Goal: Task Accomplishment & Management: Manage account settings

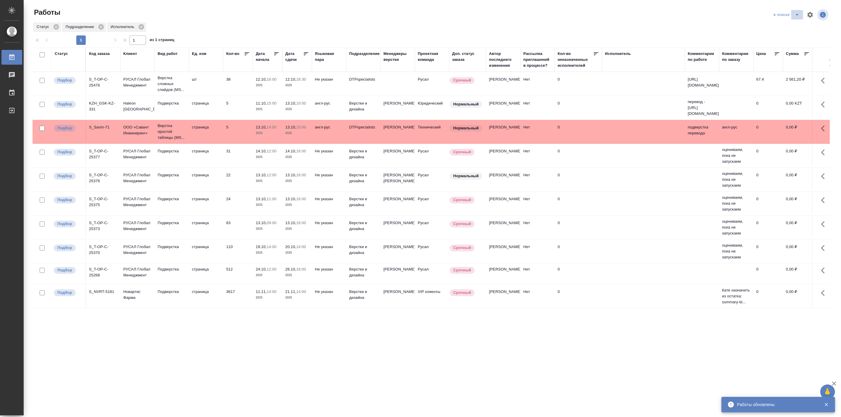
click at [795, 14] on icon "split button" at bounding box center [796, 14] width 7 height 7
click at [786, 25] on li "Актуальные" at bounding box center [786, 26] width 35 height 9
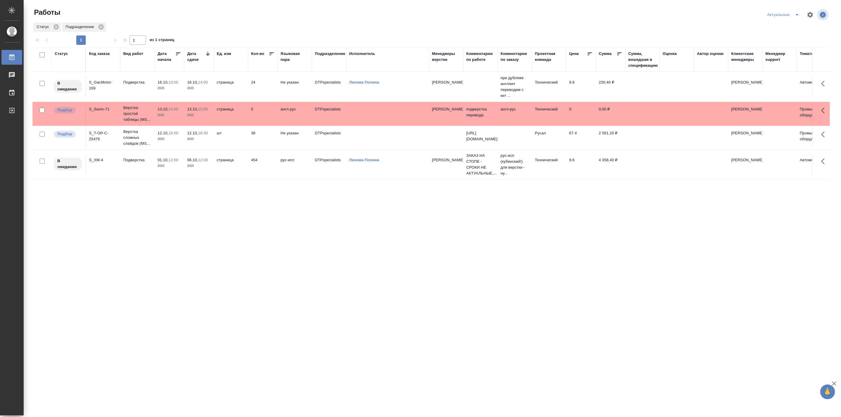
click at [232, 214] on div "Статус Код заказа Вид работ Дата начала Дата сдачи Ед. изм Кол-во Языковая пара…" at bounding box center [431, 225] width 797 height 355
click at [138, 135] on p "Верстка сложных слайдов (MS..." at bounding box center [137, 138] width 28 height 18
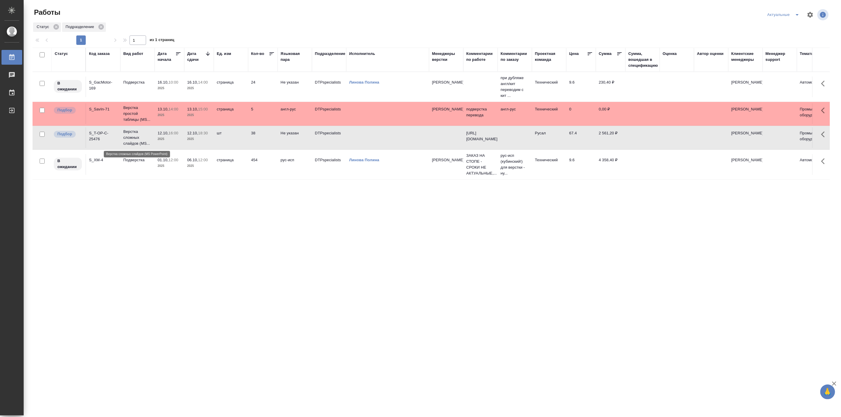
click at [138, 135] on p "Верстка сложных слайдов (MS..." at bounding box center [137, 138] width 28 height 18
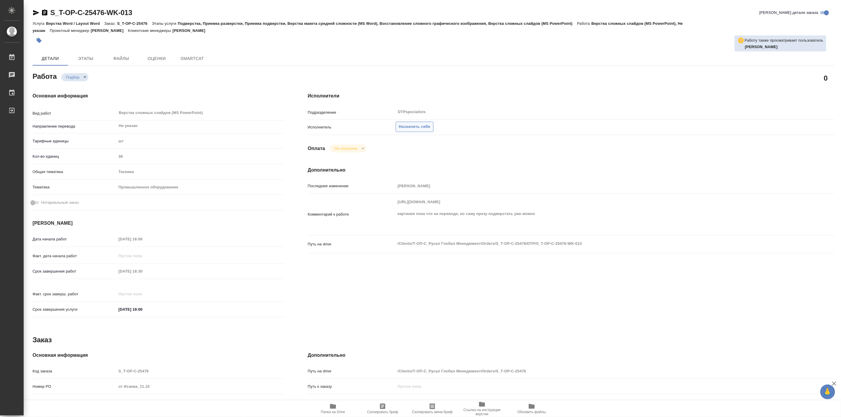
type textarea "x"
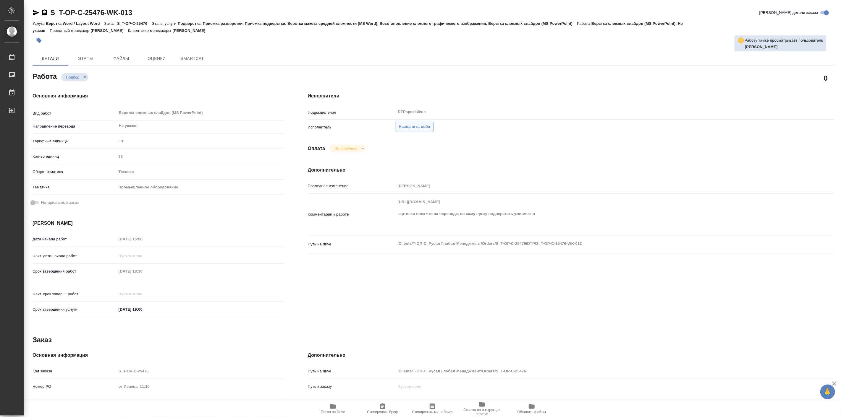
type textarea "x"
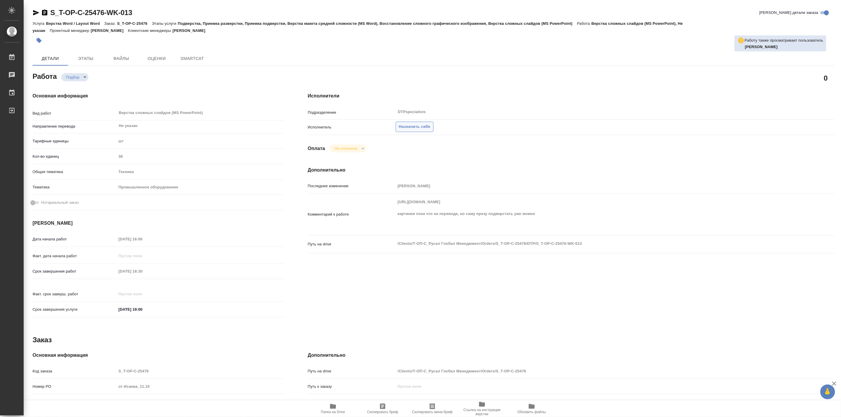
type textarea "x"
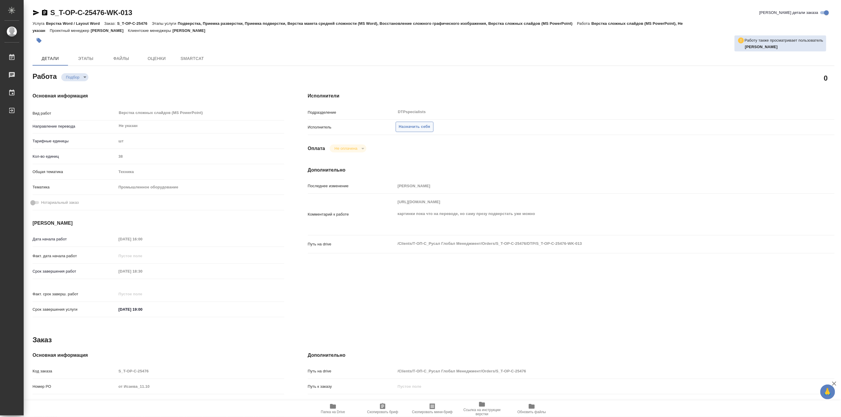
type textarea "x"
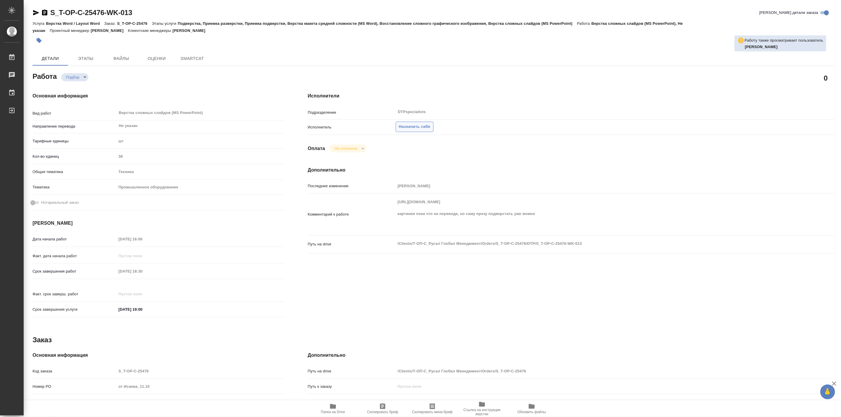
type textarea "x"
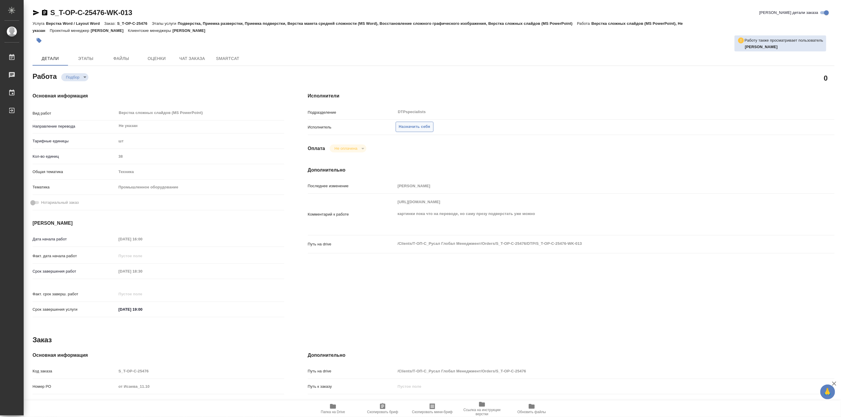
type textarea "x"
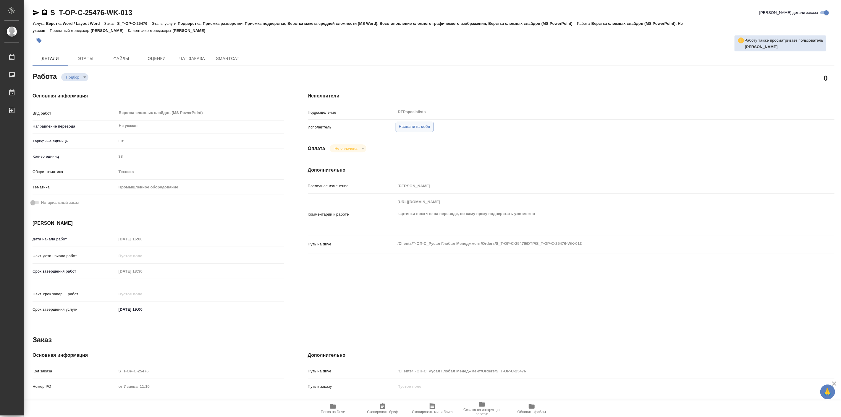
type textarea "x"
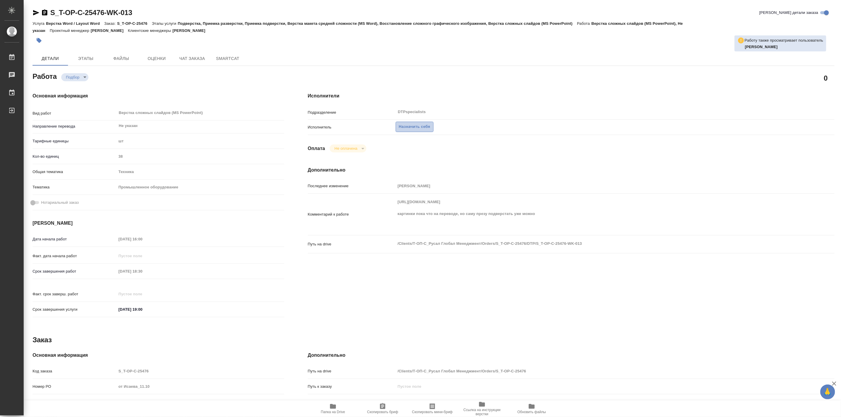
click at [417, 127] on span "Назначить себя" at bounding box center [414, 127] width 31 height 7
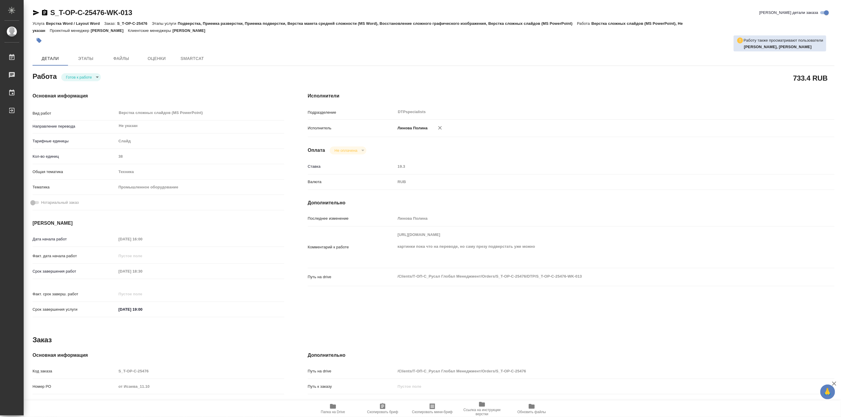
type textarea "x"
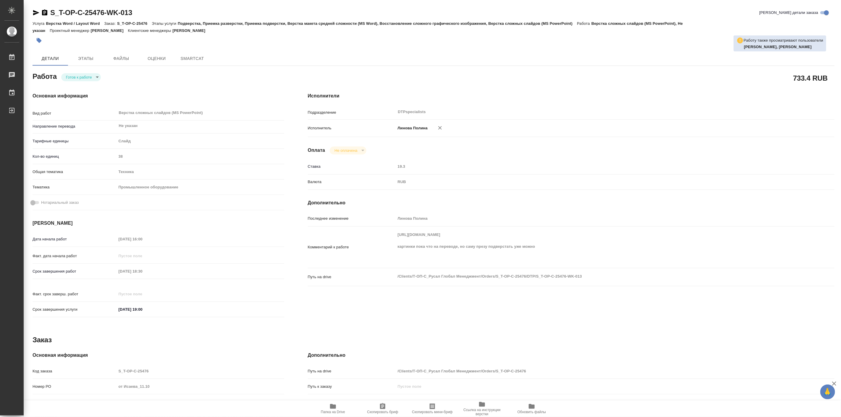
type textarea "x"
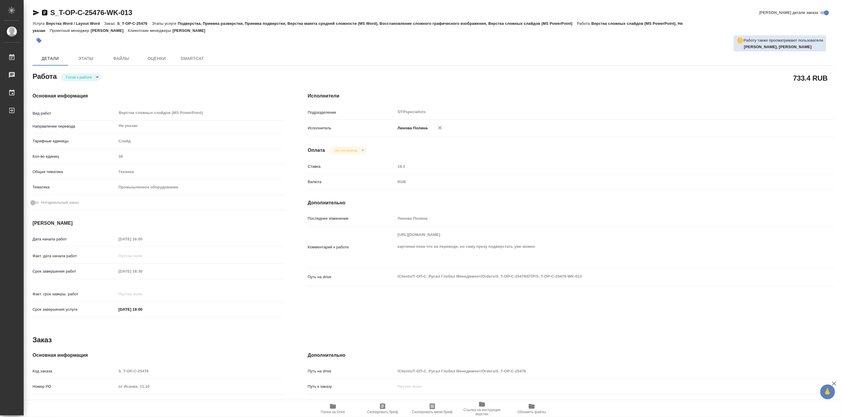
type textarea "x"
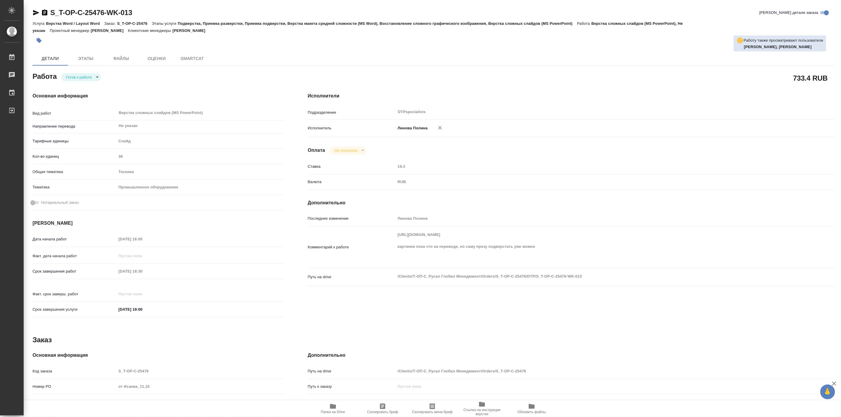
type textarea "x"
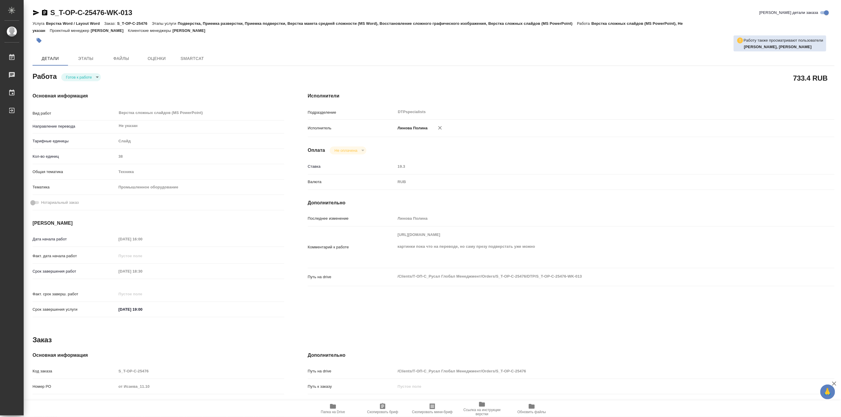
type textarea "x"
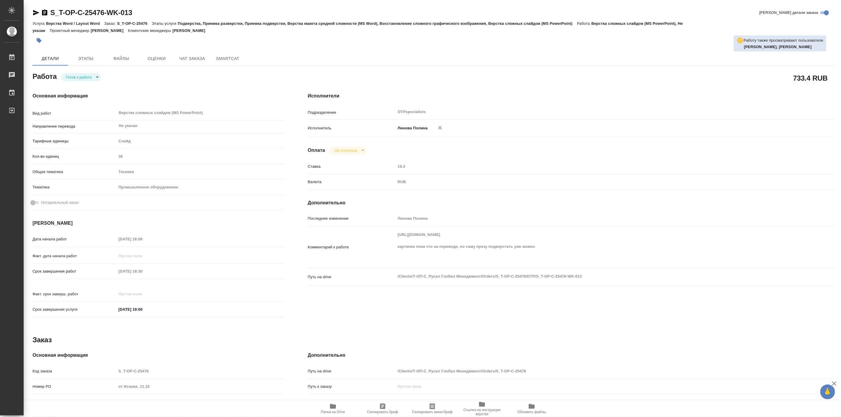
type textarea "x"
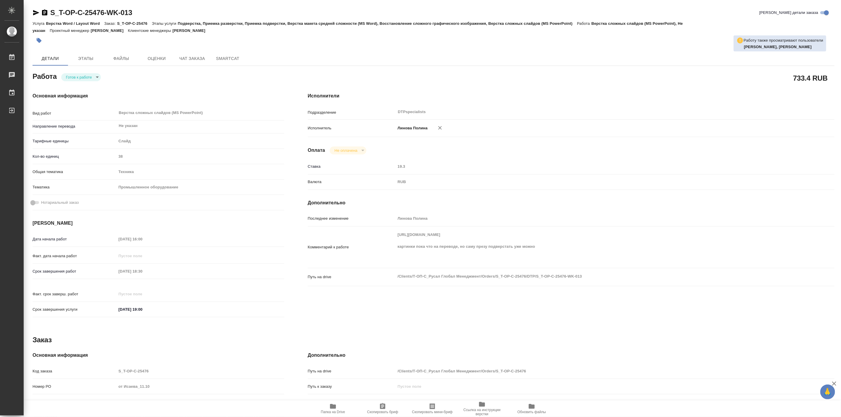
type textarea "x"
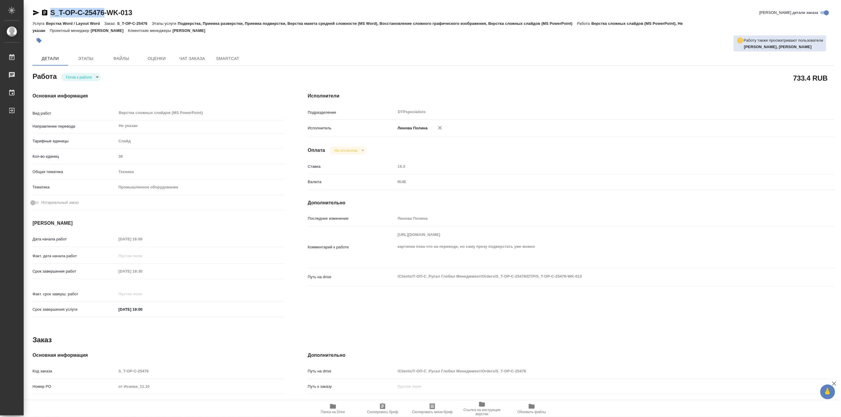
drag, startPoint x: 49, startPoint y: 3, endPoint x: 108, endPoint y: 16, distance: 59.5
click at [108, 16] on div "S_T-OP-C-25476-WK-013 Кратко детали заказа Услуга Верстка Word / Layout Word За…" at bounding box center [433, 255] width 808 height 510
copy link "S_T-OP-C-25476"
click at [86, 76] on body "🙏 .cls-1 fill:#fff; AWATERA Linova Polina Работы 0 Чаты График Выйти S_T-OP-C-2…" at bounding box center [420, 208] width 841 height 417
click at [82, 77] on button "В работе" at bounding box center [76, 77] width 20 height 7
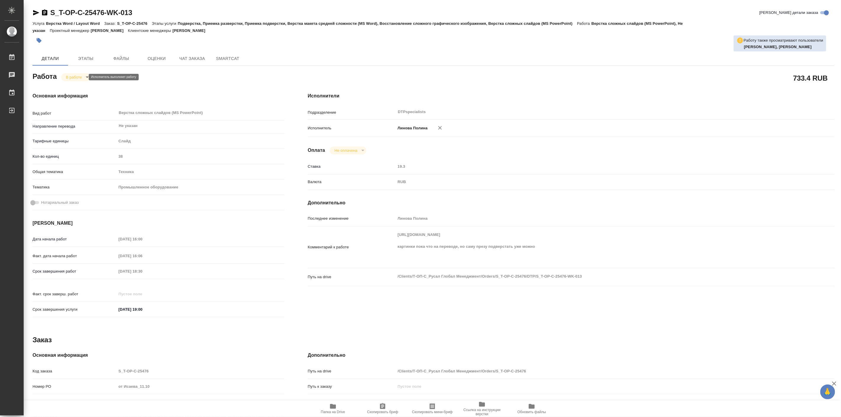
type textarea "x"
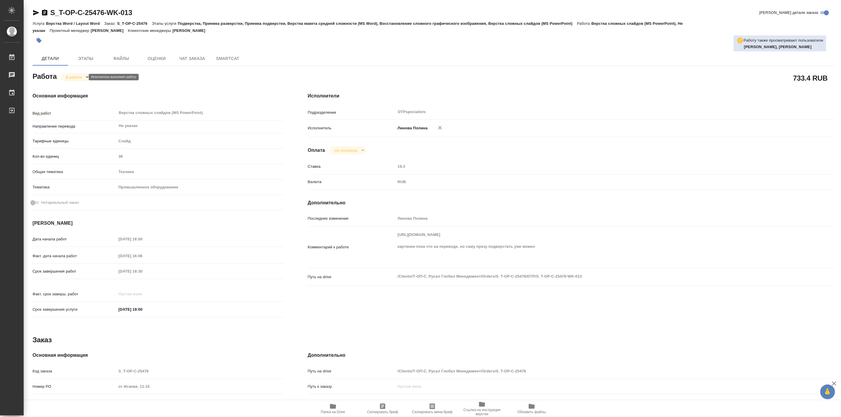
type textarea "x"
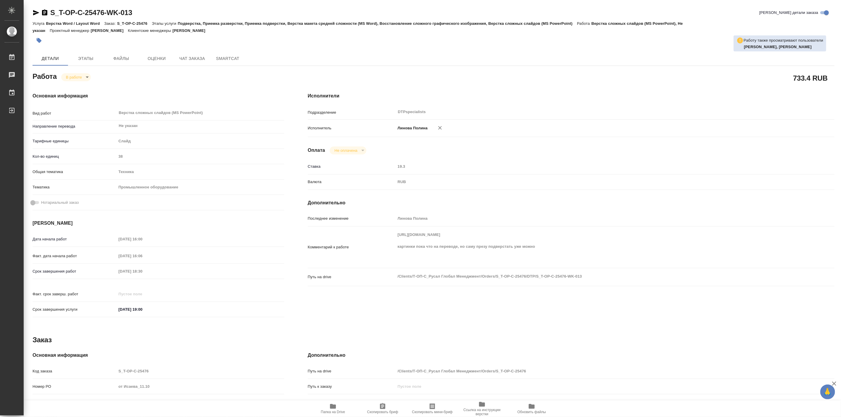
type textarea "x"
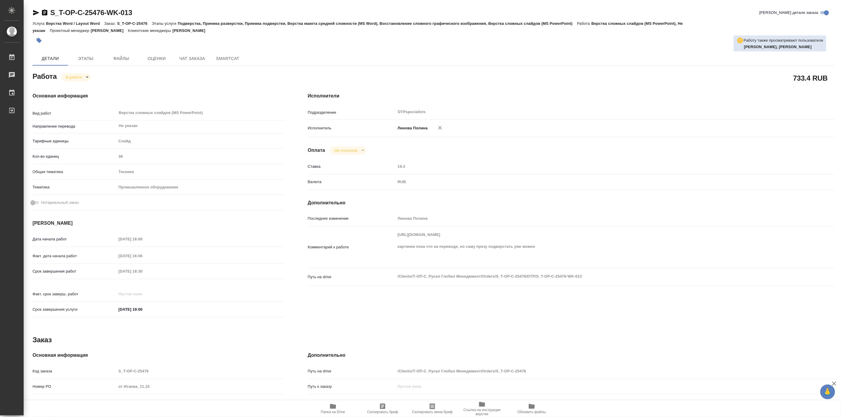
type textarea "x"
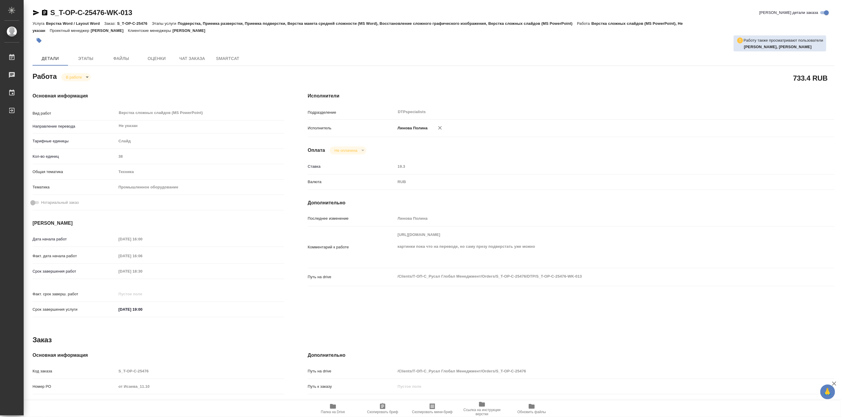
click at [340, 243] on div "Комментарий к работе https://drive.awatera.com/apps/files/?dir=/Shares/%D0%A2-%…" at bounding box center [571, 247] width 527 height 37
